Goal: Task Accomplishment & Management: Complete application form

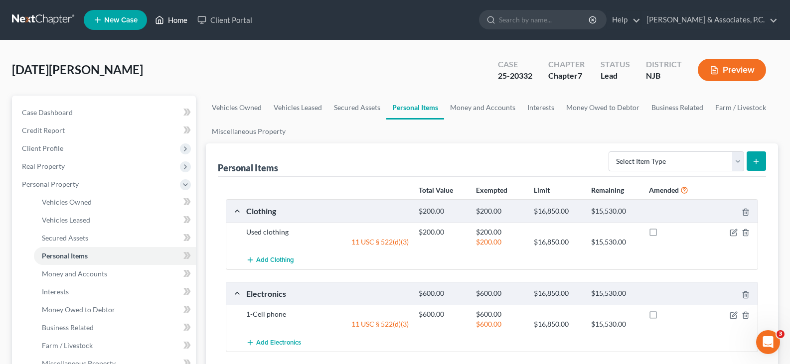
click at [181, 18] on link "Home" at bounding box center [171, 20] width 42 height 18
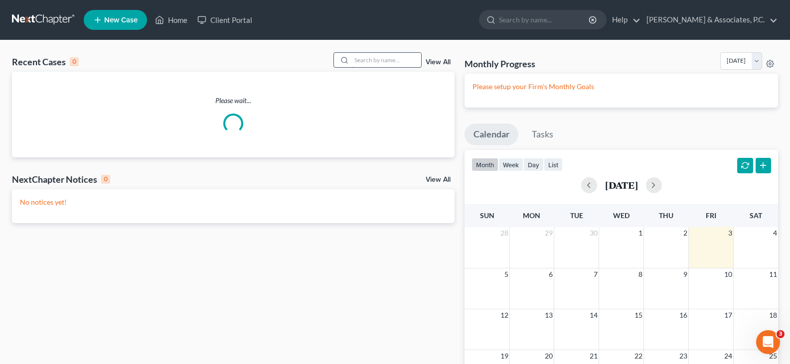
click at [366, 60] on input "search" at bounding box center [386, 60] width 70 height 14
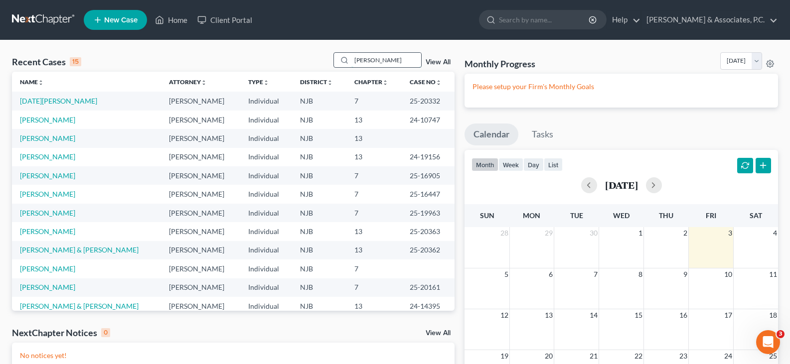
type input "[PERSON_NAME]"
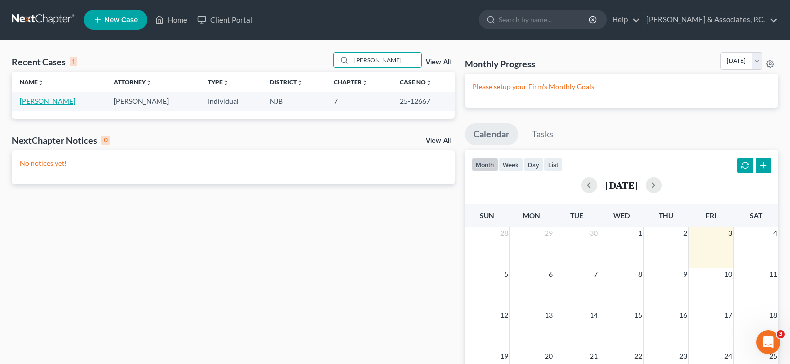
click at [47, 102] on link "[PERSON_NAME]" at bounding box center [47, 101] width 55 height 8
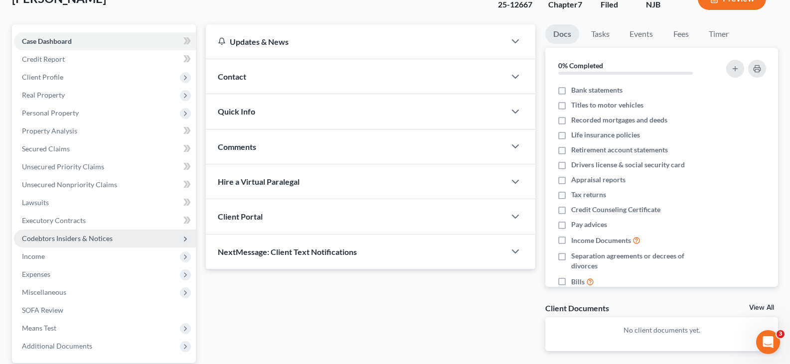
scroll to position [150, 0]
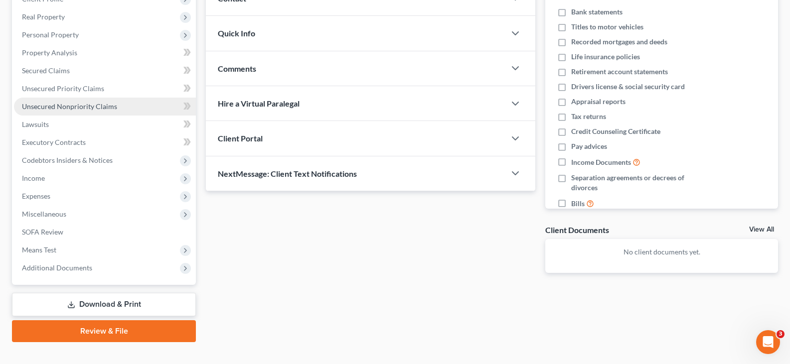
click at [58, 107] on span "Unsecured Nonpriority Claims" at bounding box center [69, 106] width 95 height 8
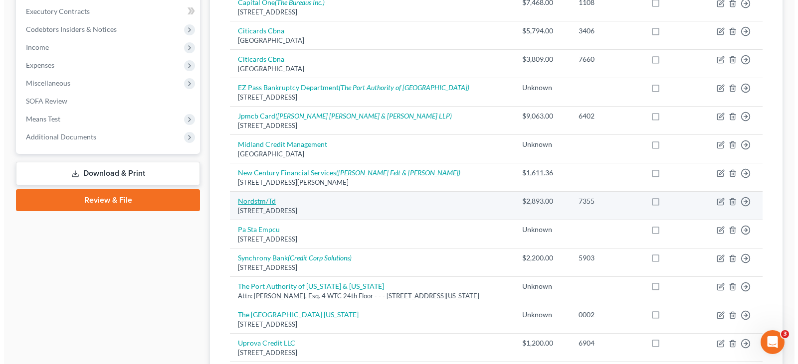
scroll to position [249, 0]
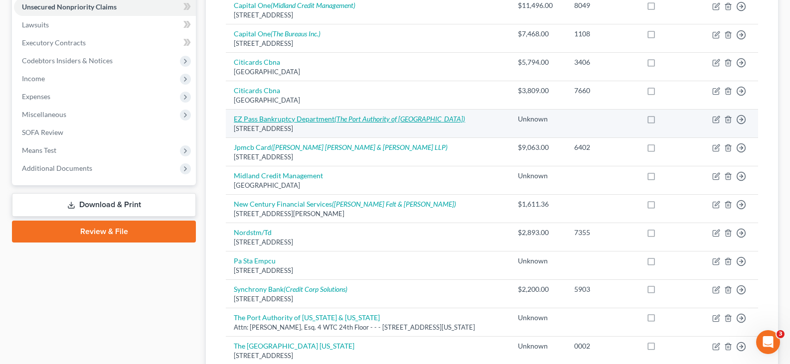
click at [264, 122] on link "EZ Pass Bankruptcy Department (The Port Authority of [GEOGRAPHIC_DATA])" at bounding box center [349, 119] width 231 height 8
select select "33"
select select "14"
select select "0"
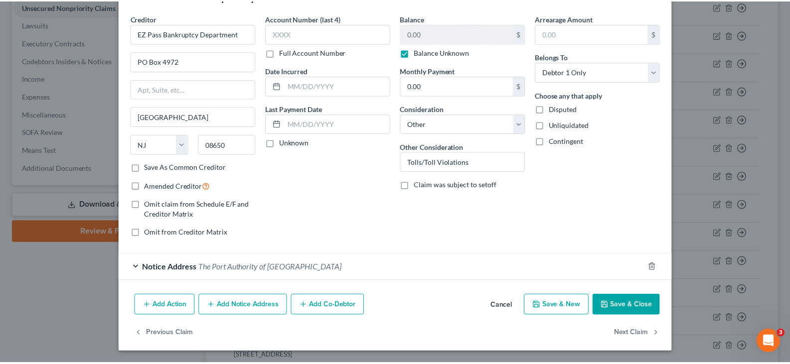
scroll to position [0, 0]
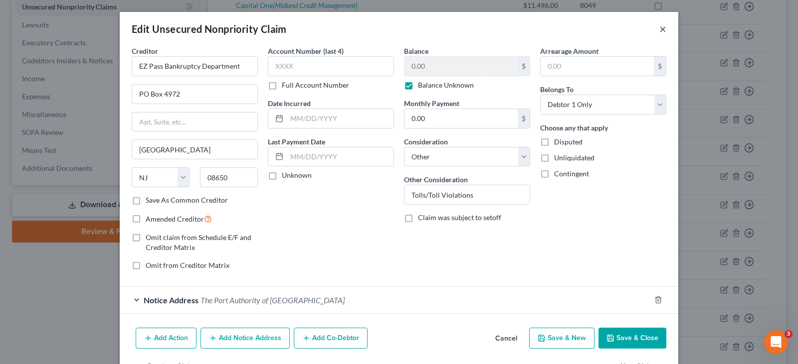
click at [659, 29] on button "×" at bounding box center [662, 29] width 7 height 12
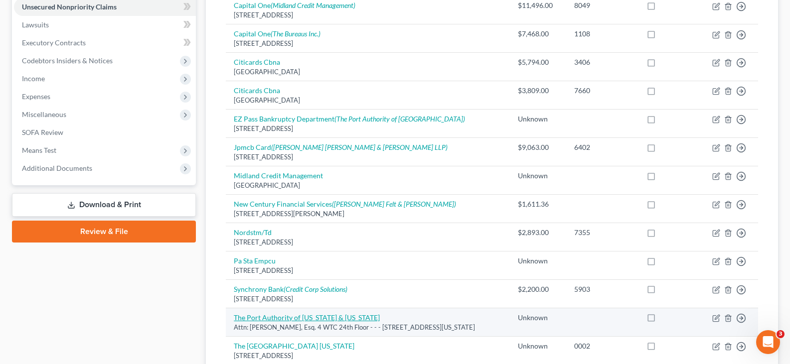
click at [301, 319] on link "The Port Authority of [US_STATE] & [US_STATE]" at bounding box center [307, 318] width 146 height 8
select select "35"
select select "14"
select select "0"
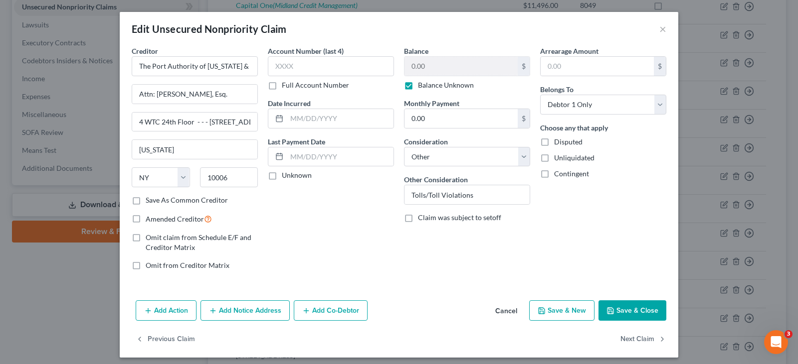
click at [327, 206] on div "Account Number (last 4) Full Account Number Date Incurred Last Payment Date Unk…" at bounding box center [331, 162] width 136 height 233
click at [637, 339] on button "Next Claim" at bounding box center [643, 339] width 46 height 21
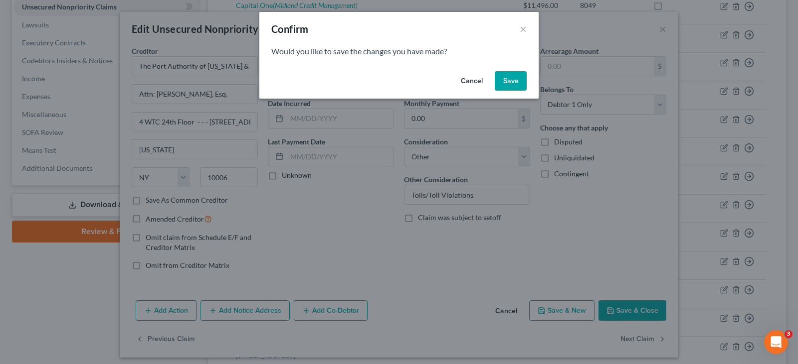
click at [513, 78] on button "Save" at bounding box center [510, 81] width 32 height 20
select select "33"
select select "9"
select select "0"
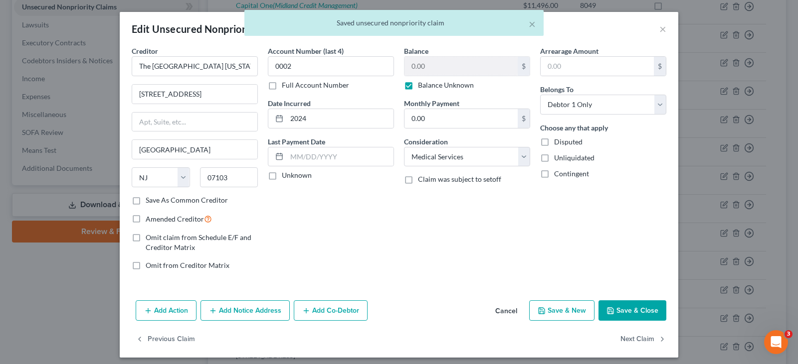
click at [656, 29] on div "× Saved unsecured nonpriority claim" at bounding box center [394, 25] width 798 height 31
click at [659, 30] on div "× Saved unsecured nonpriority claim" at bounding box center [394, 25] width 798 height 31
click at [661, 29] on div "× Saved unsecured nonpriority claim" at bounding box center [394, 25] width 798 height 31
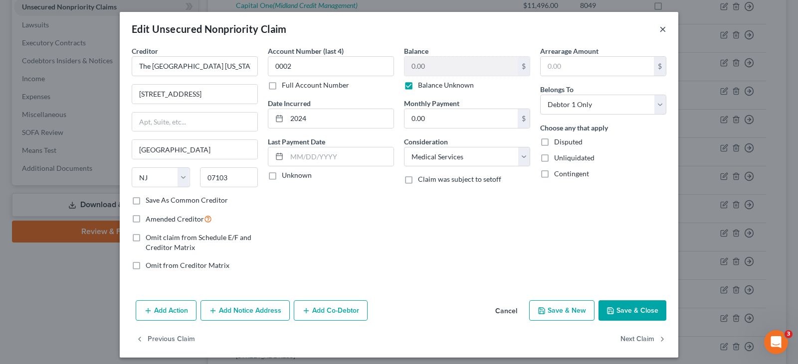
click at [660, 29] on button "×" at bounding box center [662, 29] width 7 height 12
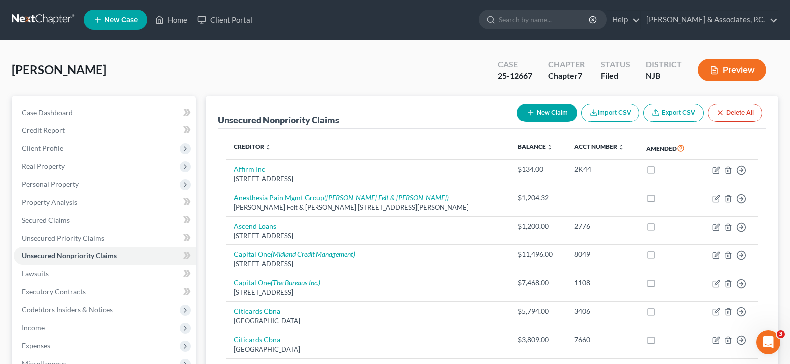
click at [358, 72] on div "[PERSON_NAME] Upgraded Case 25-12667 Chapter Chapter 7 Status [GEOGRAPHIC_DATA]…" at bounding box center [395, 73] width 766 height 43
